Goal: Task Accomplishment & Management: Use online tool/utility

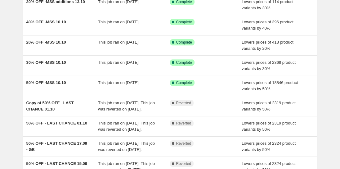
scroll to position [75, 0]
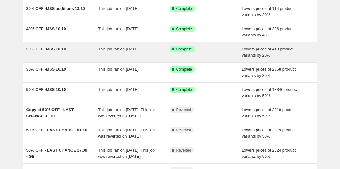
click at [71, 51] on div "20% OFF -MSS 10.10" at bounding box center [62, 52] width 72 height 12
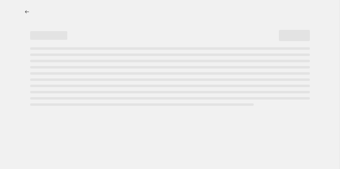
select select "percentage"
select select "collection"
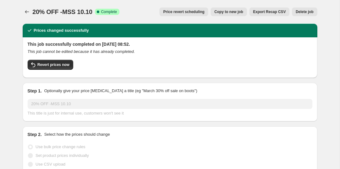
click at [231, 8] on button "Copy to new job" at bounding box center [229, 11] width 36 height 9
select select "percentage"
select select "collection"
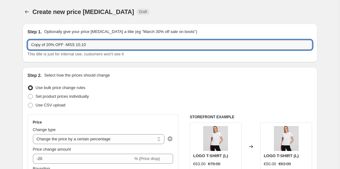
drag, startPoint x: 47, startPoint y: 45, endPoint x: 0, endPoint y: 39, distance: 47.2
click at [61, 46] on input "20% OFF -MSS 10.10" at bounding box center [170, 45] width 285 height 10
click at [83, 45] on input "20% OFF -MSS additions 10.10" at bounding box center [170, 45] width 285 height 10
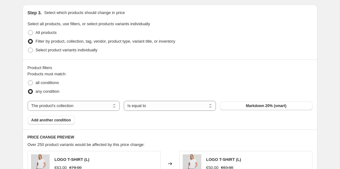
scroll to position [290, 0]
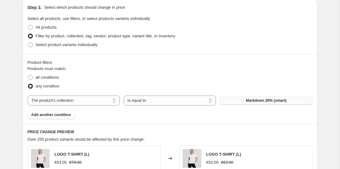
type input "20% OFF -MSS additions 13.10"
click at [244, 100] on button "Markdown 20% (smart)" at bounding box center [266, 100] width 92 height 9
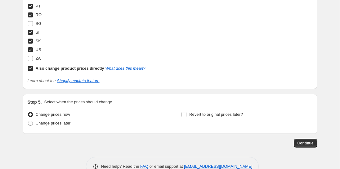
scroll to position [895, 0]
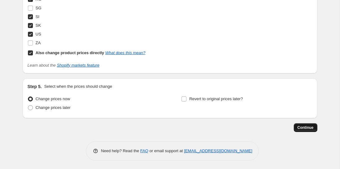
click at [299, 127] on span "Continue" at bounding box center [306, 127] width 16 height 5
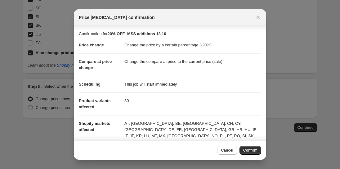
scroll to position [57, 0]
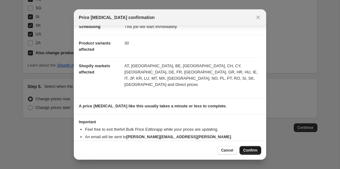
click at [258, 153] on button "Confirm" at bounding box center [251, 150] width 22 height 9
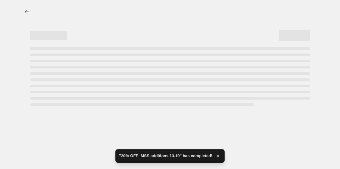
select select "percentage"
select select "collection"
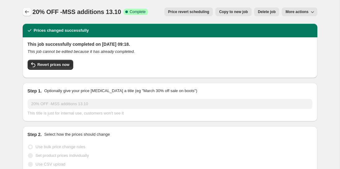
click at [28, 8] on button "Price change jobs" at bounding box center [27, 11] width 9 height 9
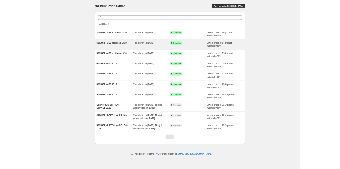
scroll to position [7, 0]
